Goal: Task Accomplishment & Management: Manage account settings

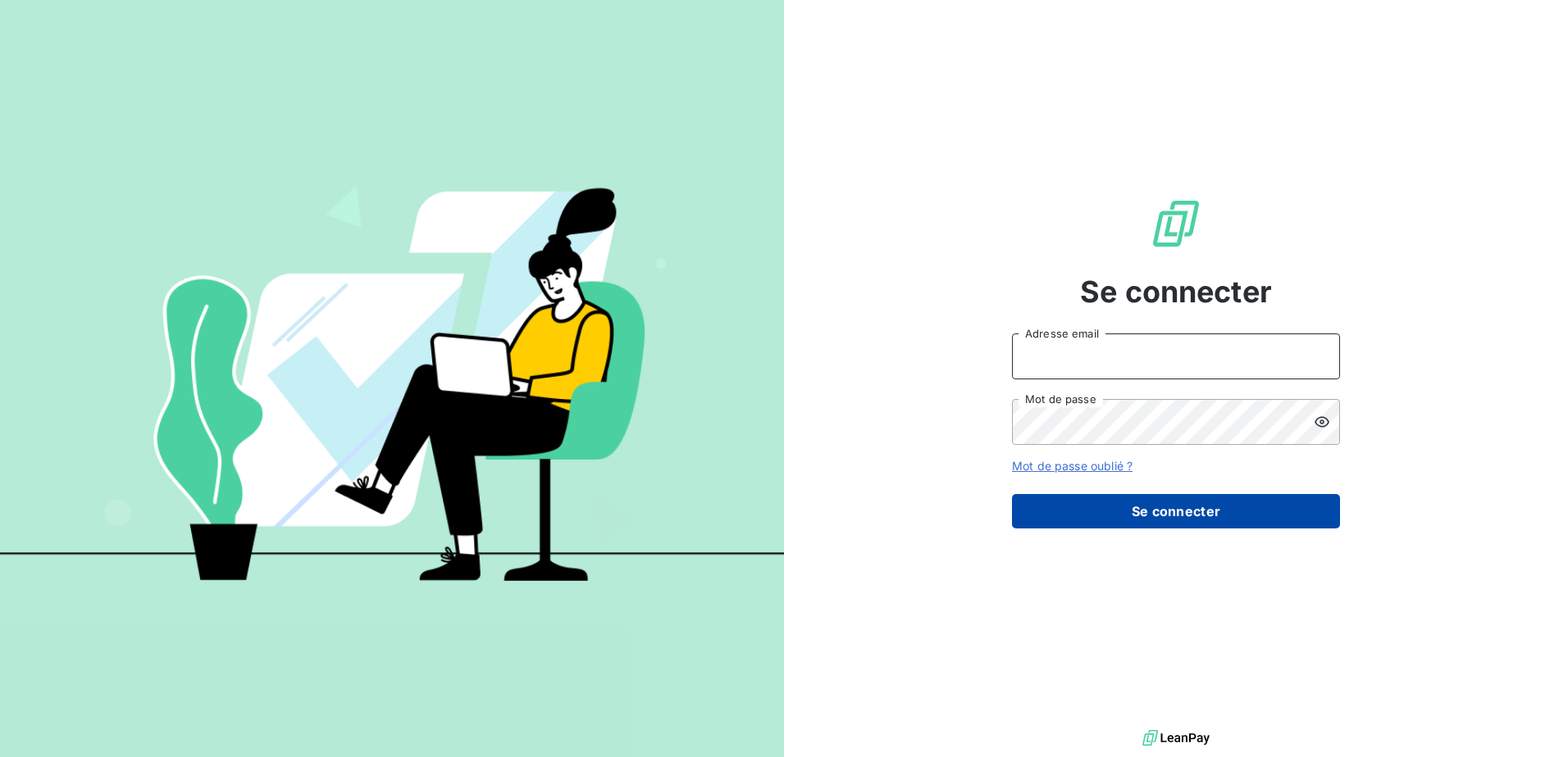
type input "[EMAIL_ADDRESS][DOMAIN_NAME]"
click at [1242, 514] on button "Se connecter" at bounding box center [1176, 512] width 328 height 34
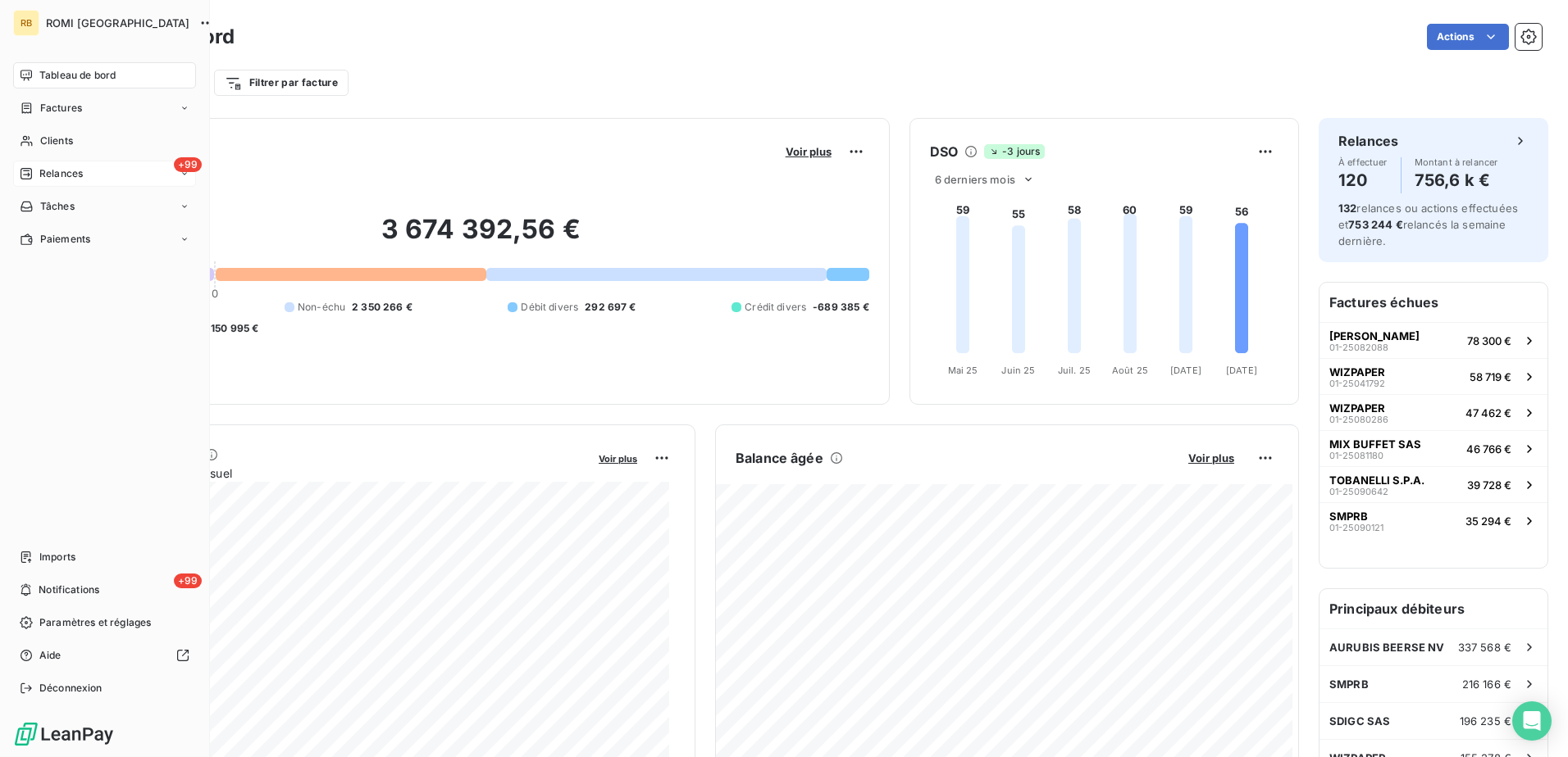
click at [108, 168] on div "+99 Relances" at bounding box center [104, 174] width 183 height 27
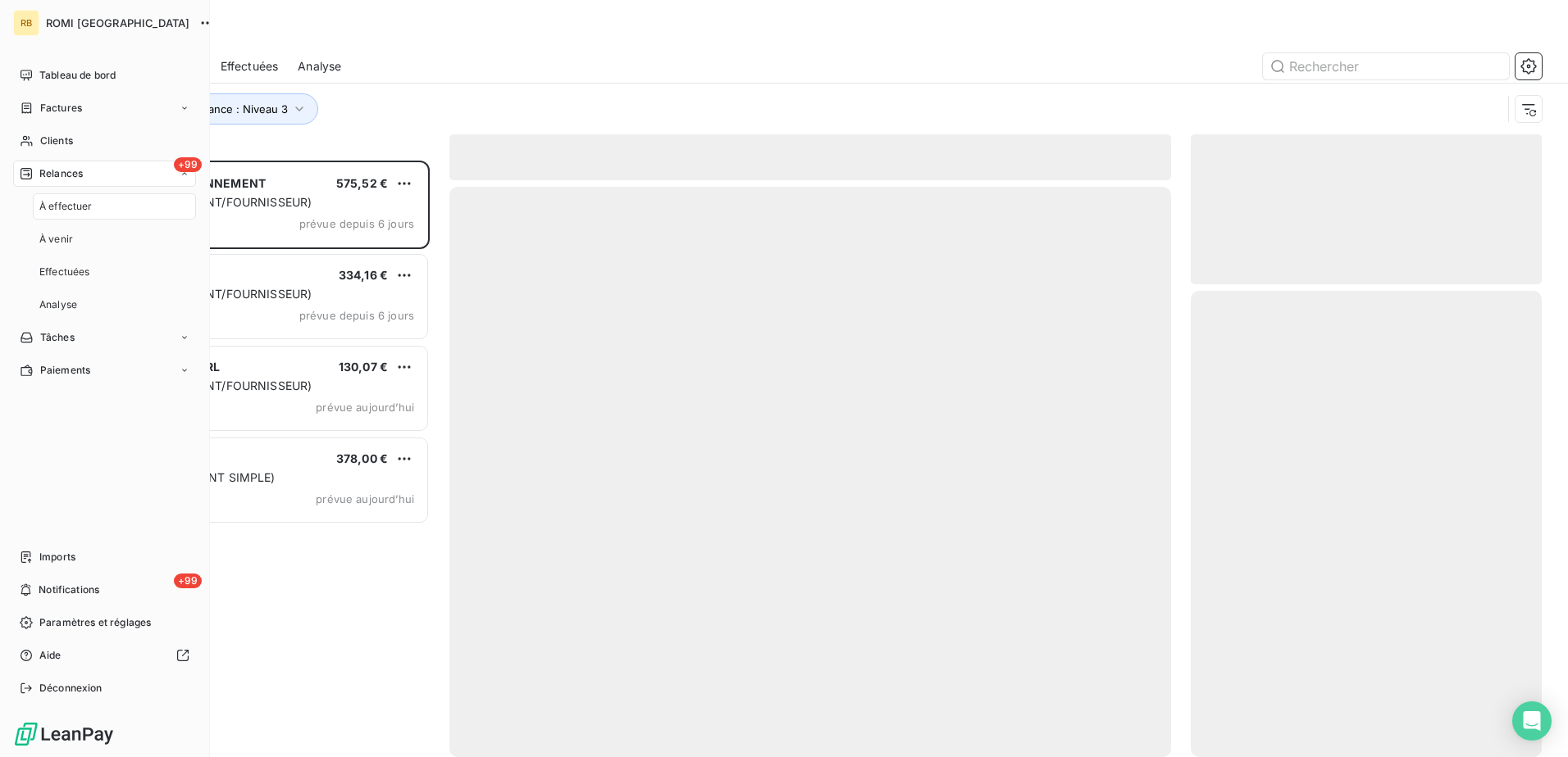
scroll to position [585, 338]
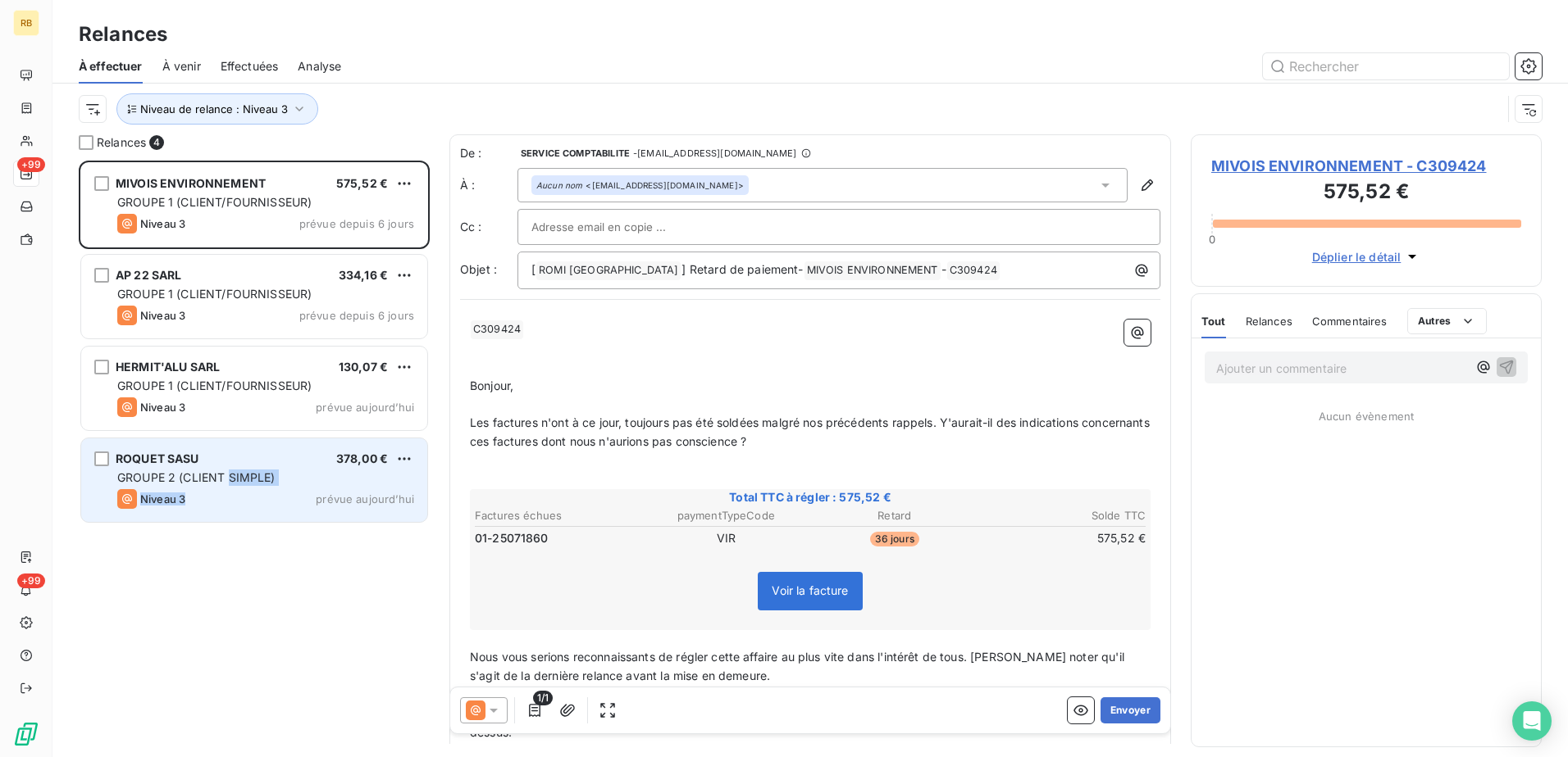
click at [230, 489] on div "ROQUET SASU 378,00 € GROUPE 2 (CLIENT SIMPLE) Niveau 3 prévue [DATE]" at bounding box center [254, 480] width 346 height 83
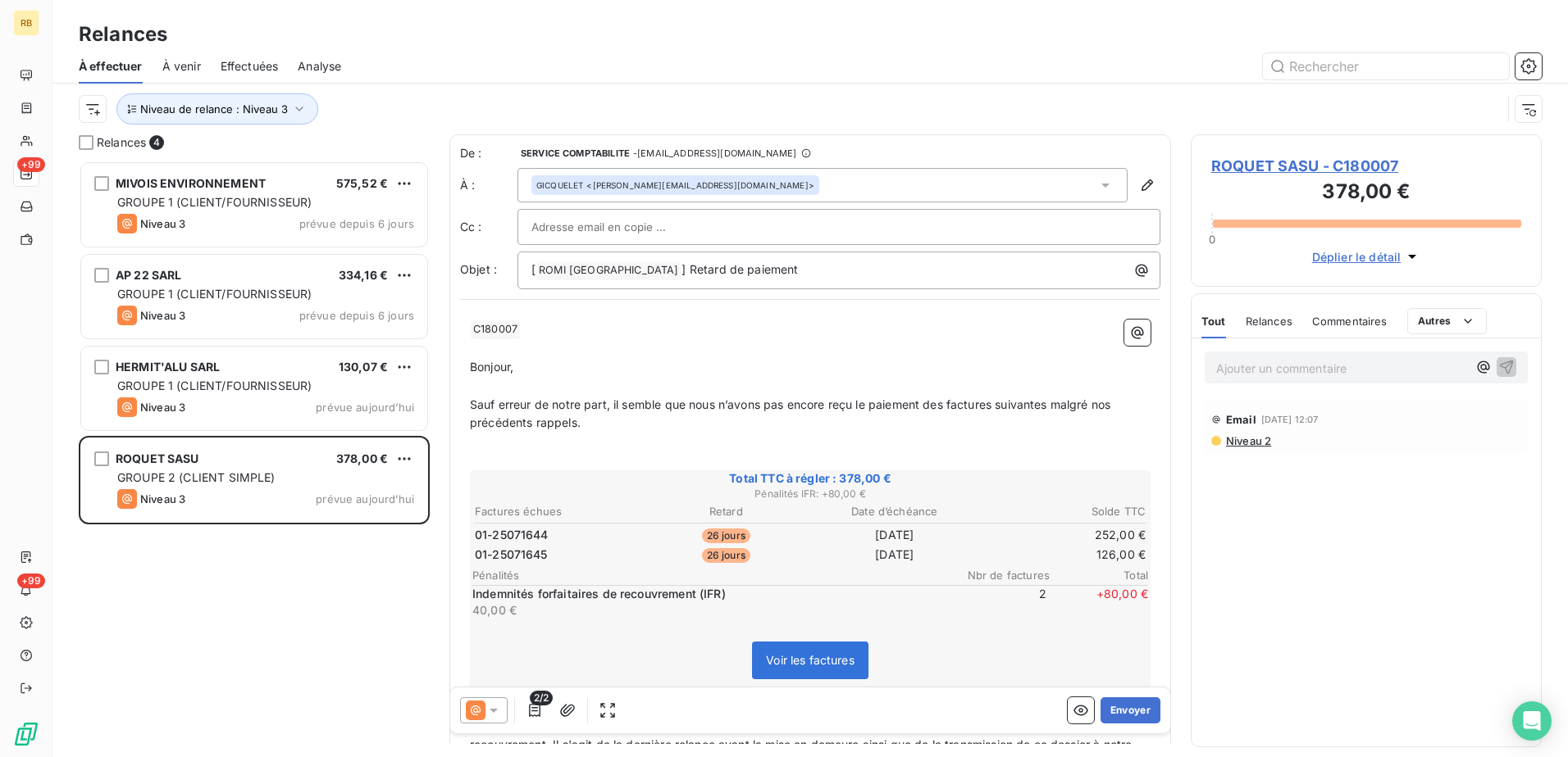
drag, startPoint x: 1330, startPoint y: 370, endPoint x: 1353, endPoint y: 368, distance: 23.1
click at [1330, 370] on p "Ajouter un commentaire ﻿" at bounding box center [1341, 369] width 251 height 21
click at [1481, 378] on icon "button" at bounding box center [1486, 375] width 16 height 16
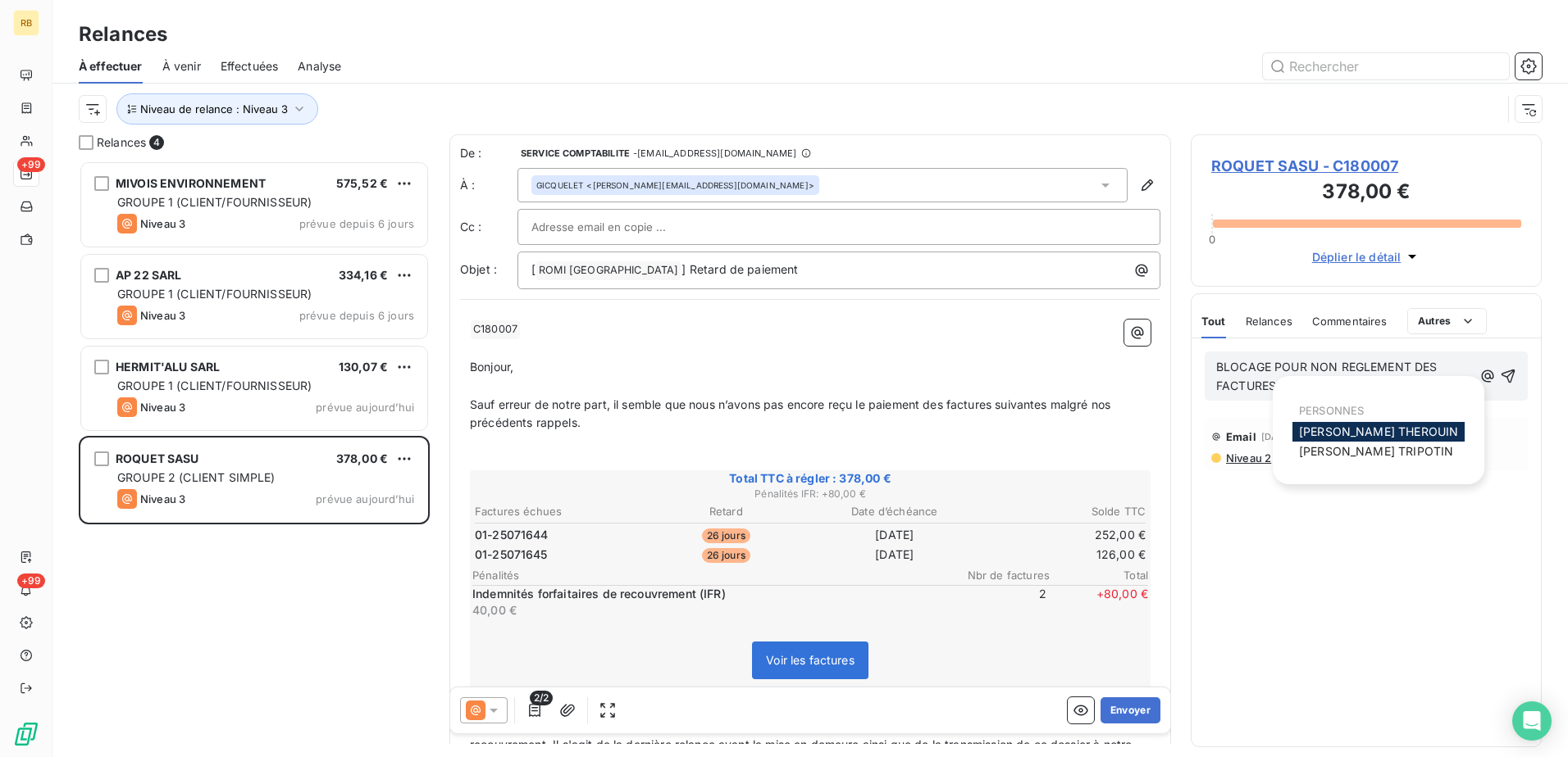
click at [1345, 424] on span "[PERSON_NAME]" at bounding box center [1378, 431] width 159 height 14
click at [1515, 375] on icon "button" at bounding box center [1507, 375] width 16 height 16
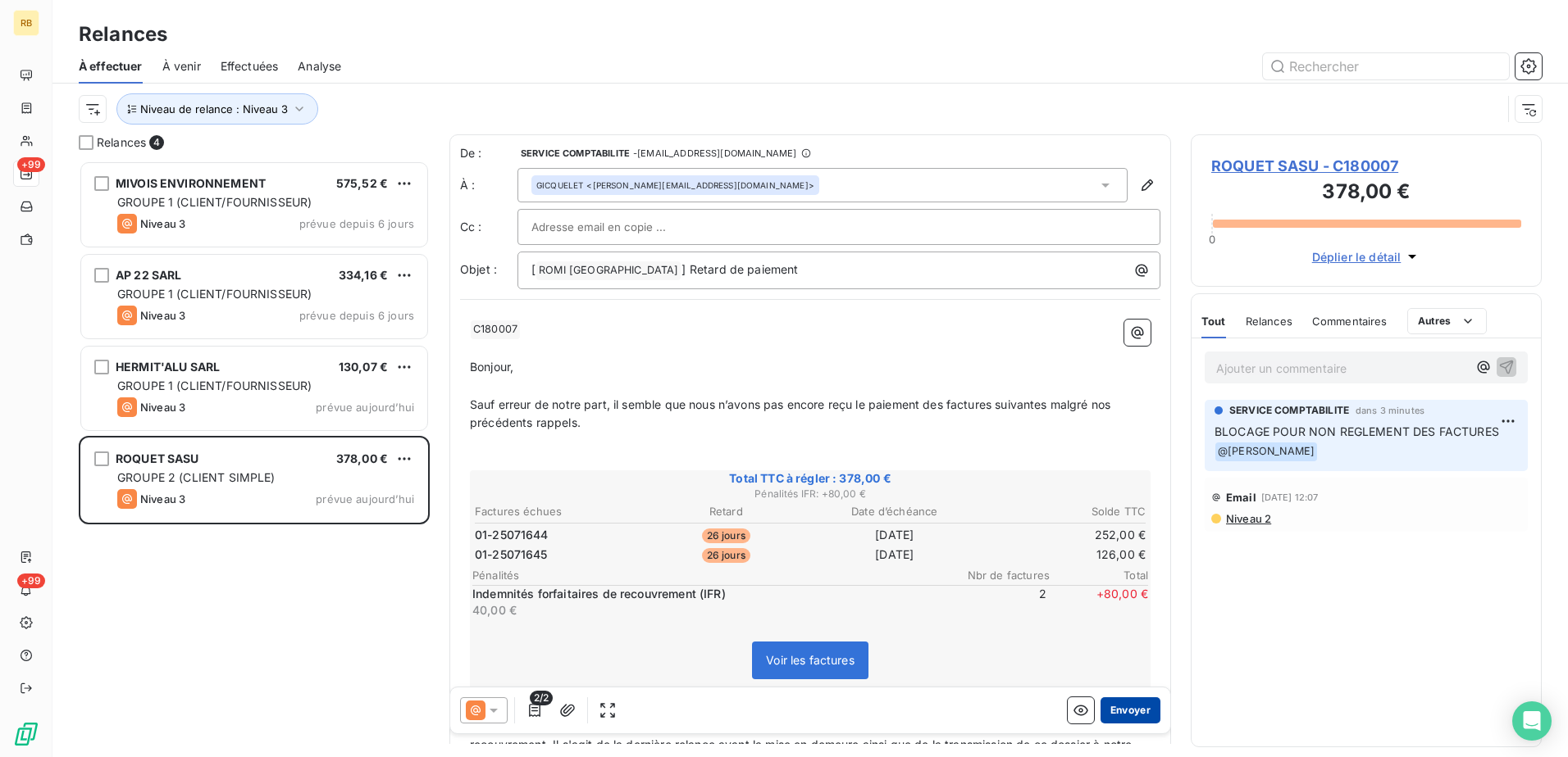
click at [1122, 714] on button "Envoyer" at bounding box center [1130, 711] width 60 height 27
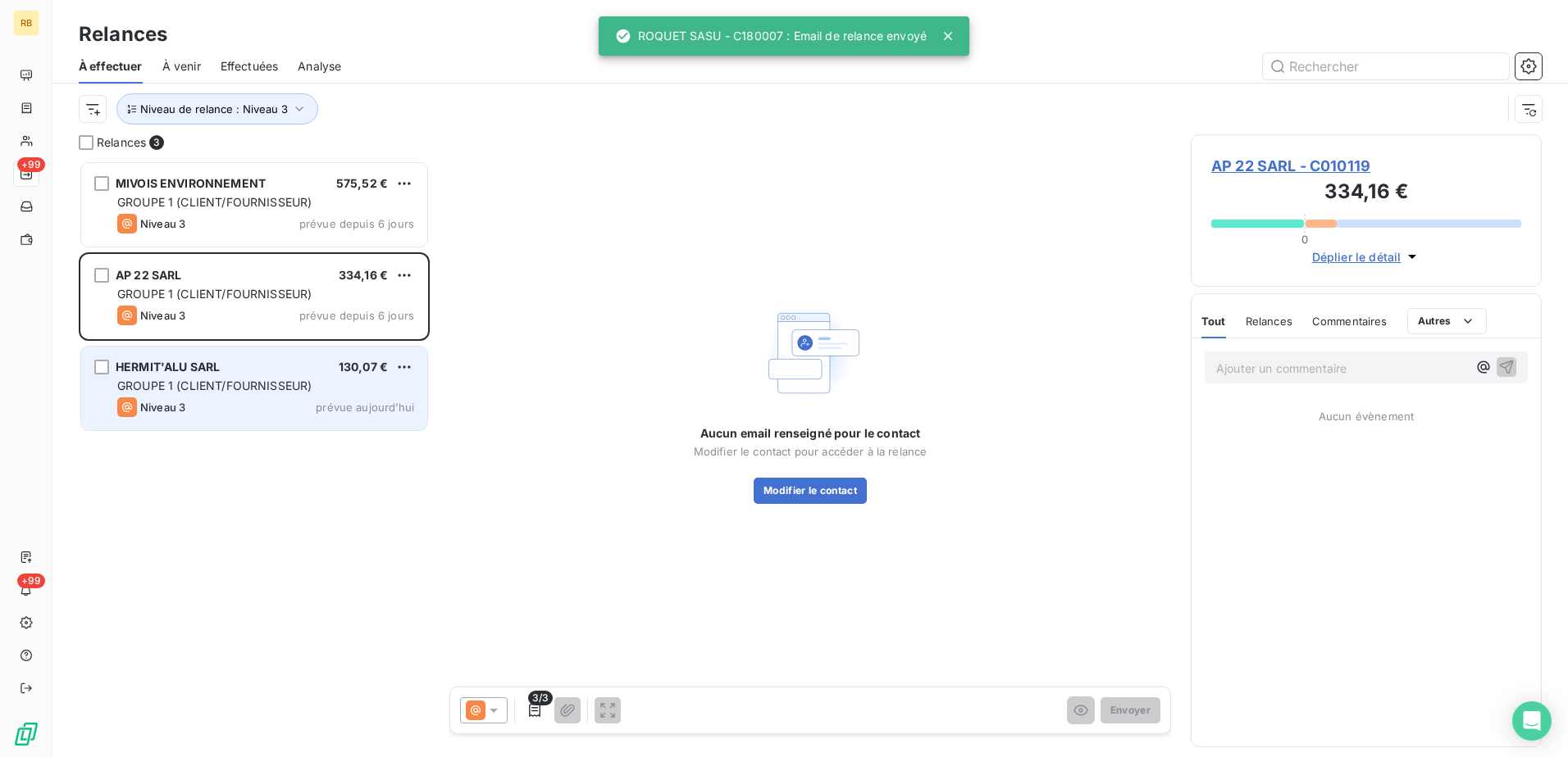
click at [286, 381] on span "GROUPE 1 (CLIENT/FOURNISSEUR)" at bounding box center [214, 386] width 194 height 14
